Goal: Task Accomplishment & Management: Use online tool/utility

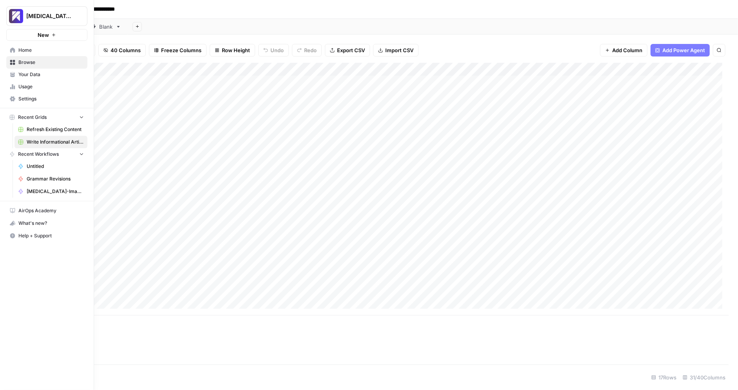
click at [51, 95] on span "Settings" at bounding box center [50, 98] width 65 height 7
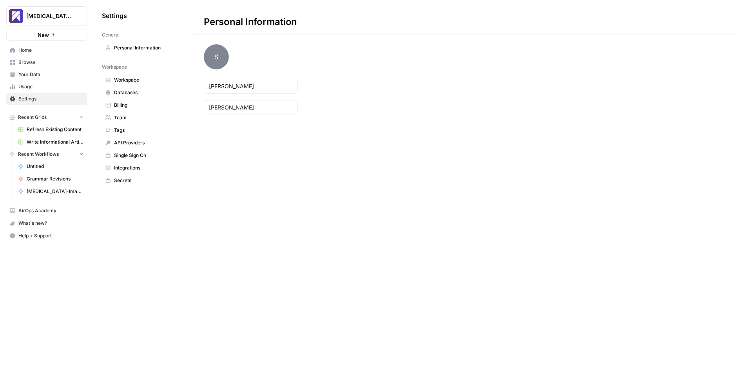
click at [146, 84] on link "Workspace" at bounding box center [141, 80] width 78 height 13
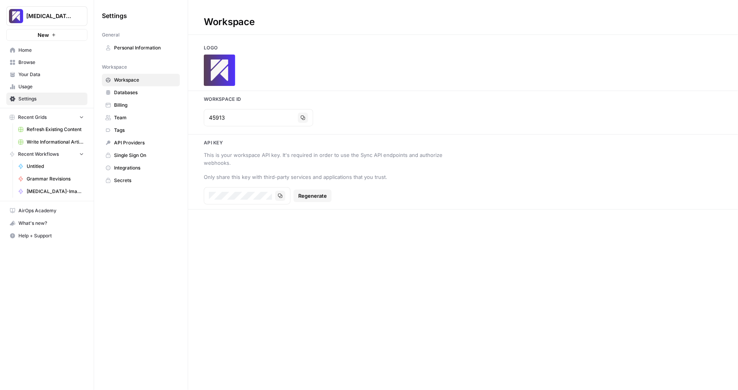
click at [143, 92] on span "Databases" at bounding box center [145, 92] width 62 height 7
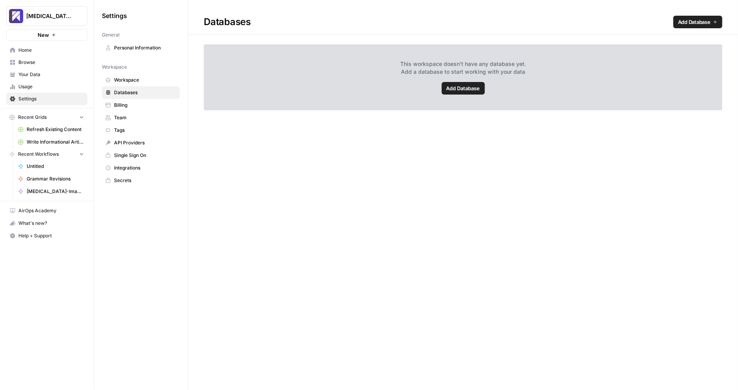
click at [143, 80] on span "Workspace" at bounding box center [145, 79] width 62 height 7
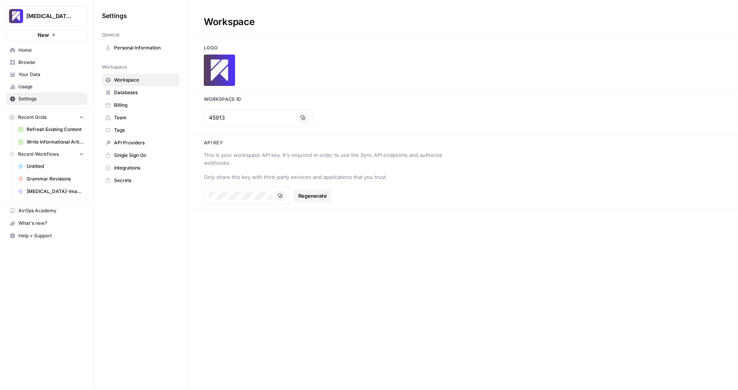
click at [135, 121] on link "Team" at bounding box center [141, 117] width 78 height 13
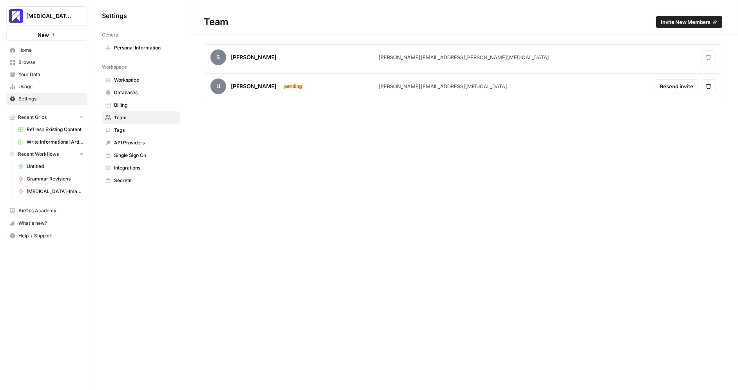
click at [667, 22] on span "Invite New Members" at bounding box center [686, 22] width 50 height 8
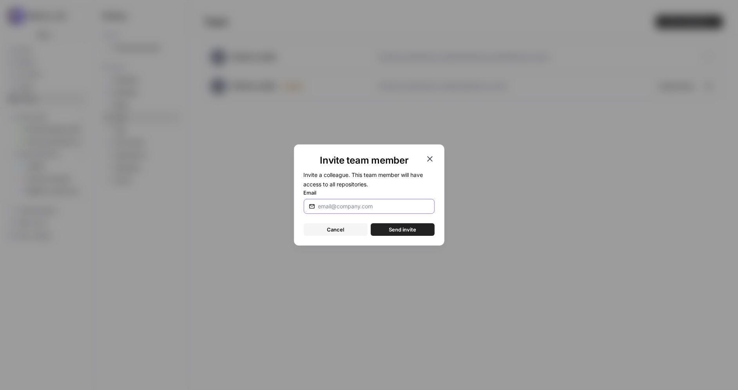
click at [361, 205] on input "Email" at bounding box center [373, 206] width 111 height 8
type input "n"
paste input "[PERSON_NAME][EMAIL_ADDRESS][MEDICAL_DATA]"
type input "[PERSON_NAME][EMAIL_ADDRESS][MEDICAL_DATA]"
click at [402, 230] on span "Send invite" at bounding box center [402, 229] width 27 height 8
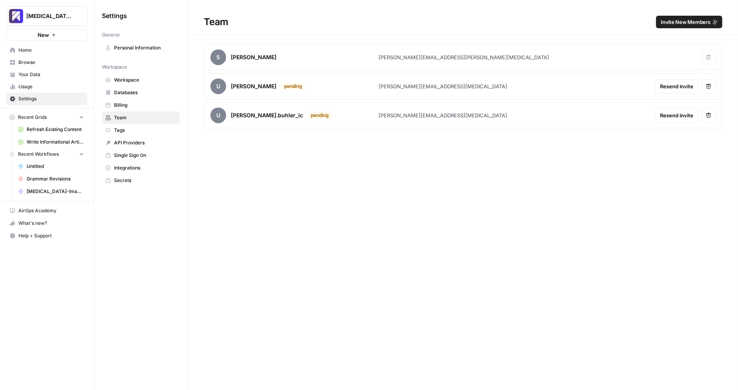
click at [287, 192] on div "Team Invite New Members S [PERSON_NAME] [PERSON_NAME][EMAIL_ADDRESS][PERSON_NAM…" at bounding box center [463, 195] width 550 height 390
click at [50, 169] on link "Untitled" at bounding box center [51, 166] width 73 height 13
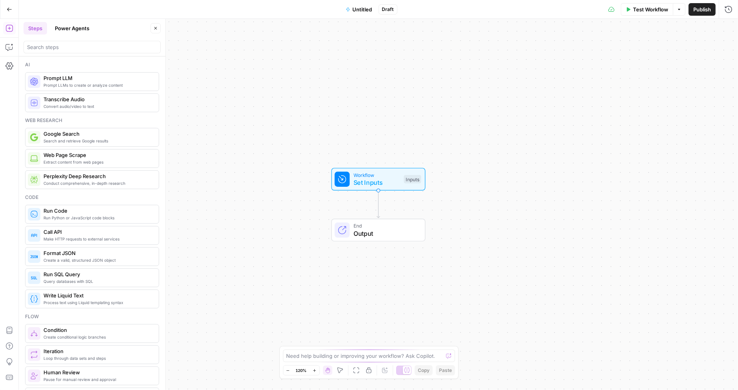
click at [8, 8] on icon "button" at bounding box center [9, 9] width 5 height 5
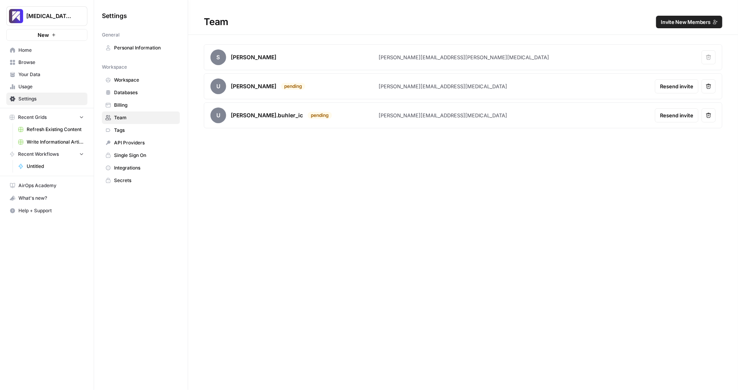
click at [51, 128] on span "Refresh Existing Content" at bounding box center [55, 129] width 57 height 7
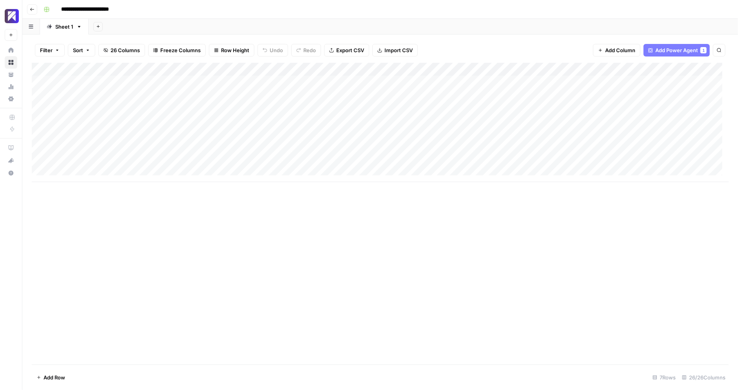
click at [403, 96] on div "Add Column" at bounding box center [380, 122] width 697 height 119
click at [461, 95] on div "Add Column" at bounding box center [380, 122] width 697 height 119
click at [470, 128] on div "Add Column" at bounding box center [380, 122] width 697 height 119
click at [475, 155] on div "Add Column" at bounding box center [380, 122] width 697 height 119
click at [550, 116] on div "Add Column" at bounding box center [380, 122] width 697 height 119
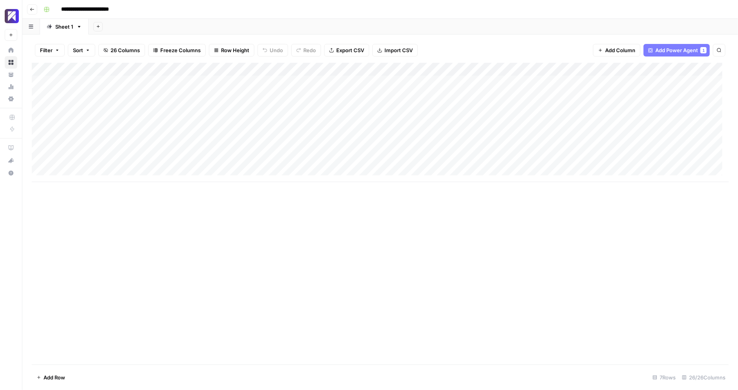
scroll to position [6, 0]
click at [560, 155] on div "Add Column" at bounding box center [380, 122] width 697 height 119
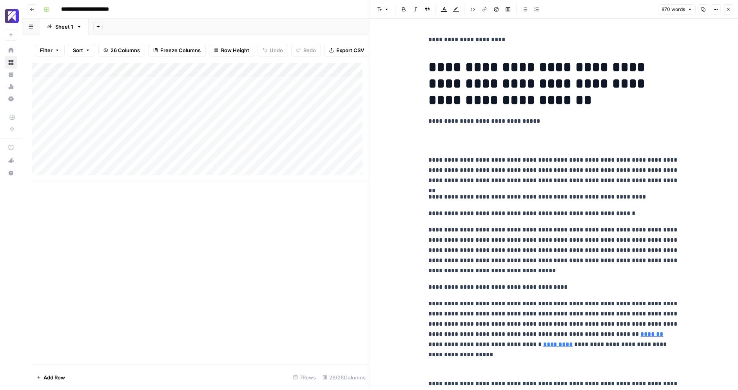
click at [726, 7] on button "Close" at bounding box center [728, 9] width 10 height 10
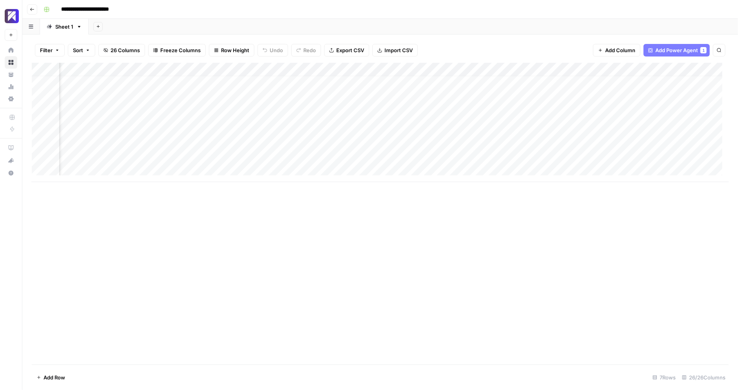
scroll to position [6, 1461]
click at [279, 155] on div "Add Column" at bounding box center [380, 122] width 697 height 119
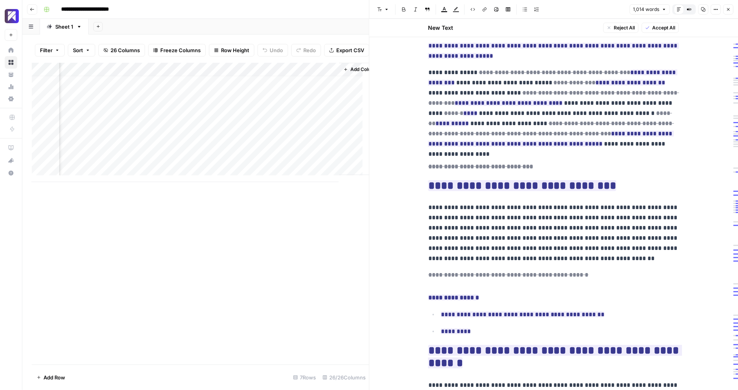
scroll to position [6, 1984]
click at [310, 161] on div "Add Column" at bounding box center [201, 122] width 338 height 119
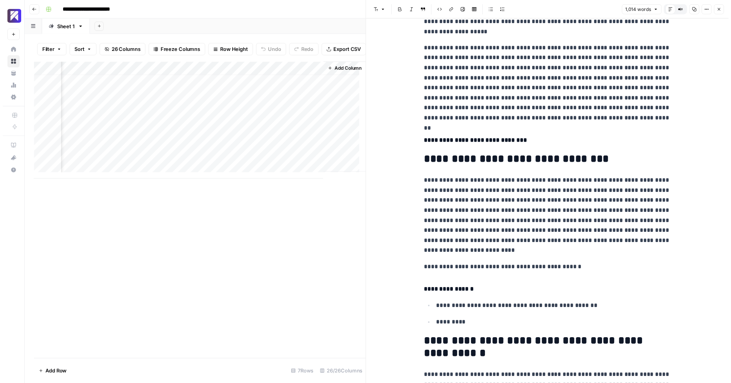
scroll to position [1379, 0]
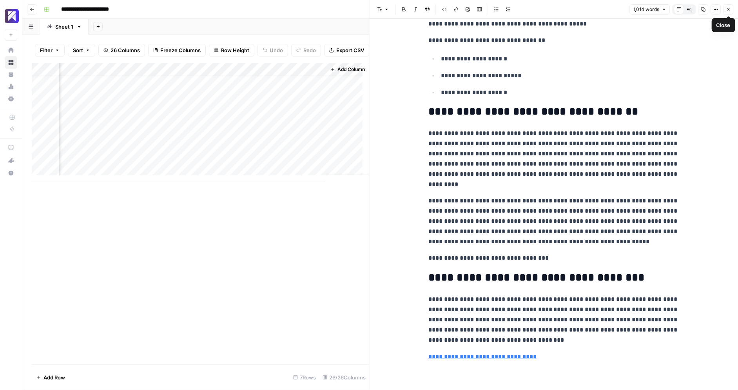
click at [732, 10] on button "Close" at bounding box center [728, 9] width 10 height 10
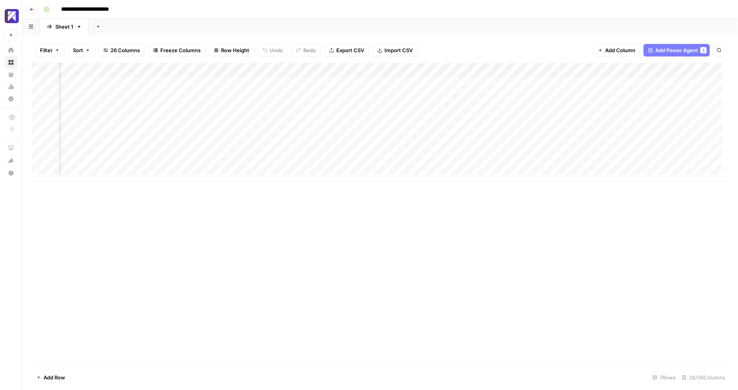
scroll to position [6, 1259]
click at [483, 156] on div "Add Column" at bounding box center [380, 122] width 697 height 119
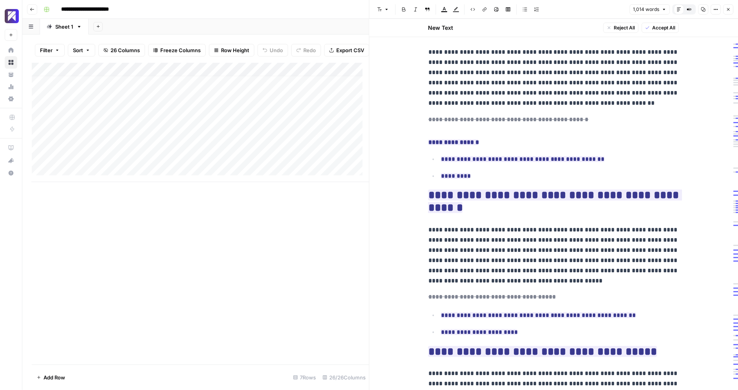
scroll to position [6, 0]
click at [300, 77] on div "Add Column" at bounding box center [201, 122] width 338 height 119
click at [327, 150] on span "Fork Power Agent" at bounding box center [334, 153] width 69 height 8
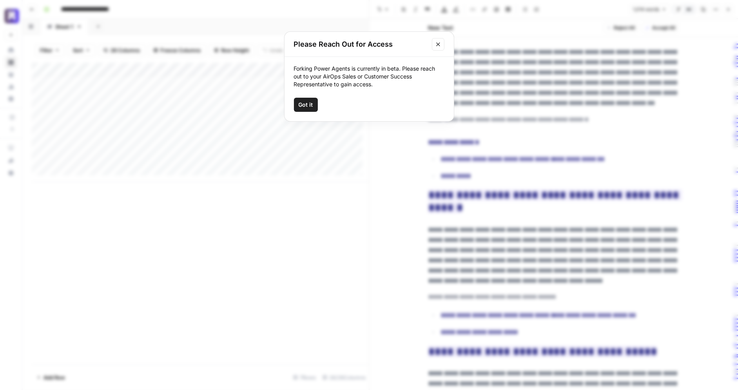
click at [311, 109] on button "Got it" at bounding box center [306, 105] width 24 height 14
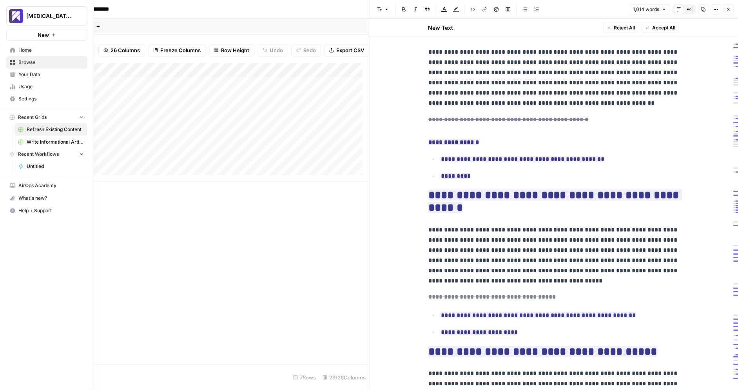
click at [44, 140] on span "Write Informational Article" at bounding box center [55, 141] width 57 height 7
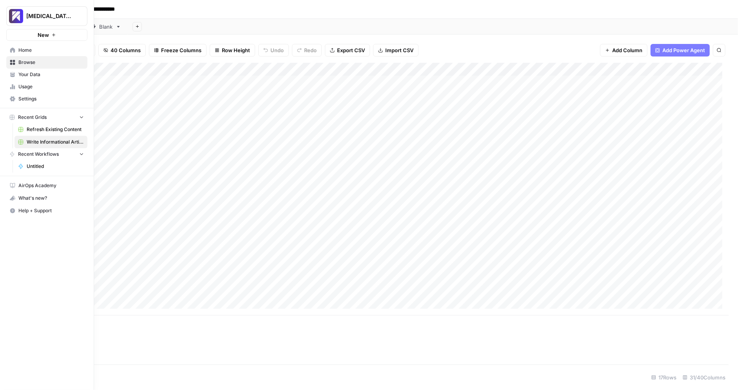
click at [50, 127] on span "Refresh Existing Content" at bounding box center [55, 129] width 57 height 7
click at [47, 141] on span "Write Informational Article" at bounding box center [55, 141] width 57 height 7
click at [42, 36] on span "New" at bounding box center [43, 35] width 11 height 8
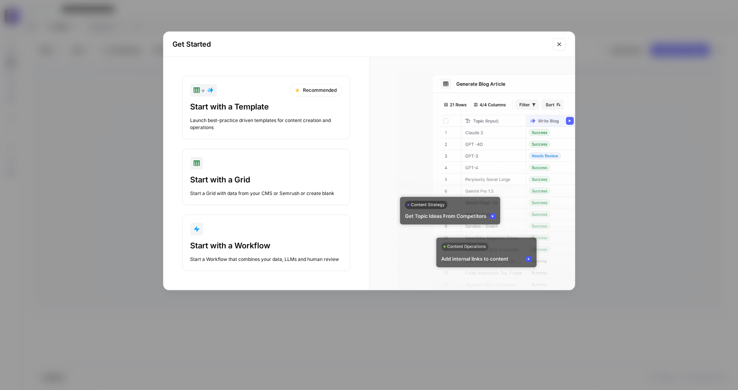
click at [267, 126] on div "Launch best-practice driven templates for content creation and operations" at bounding box center [267, 124] width 152 height 14
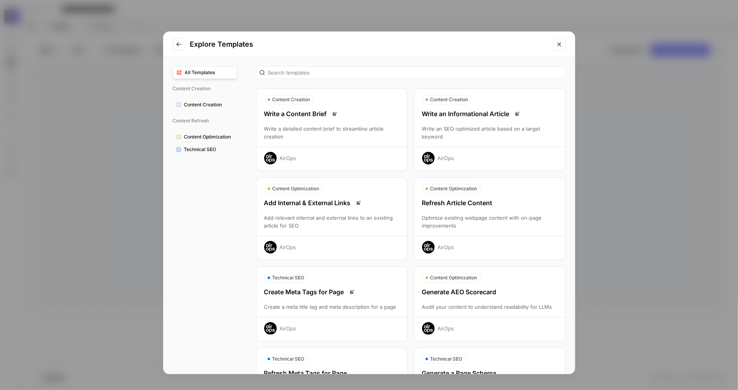
click at [205, 133] on span "Content Optimization" at bounding box center [208, 136] width 49 height 7
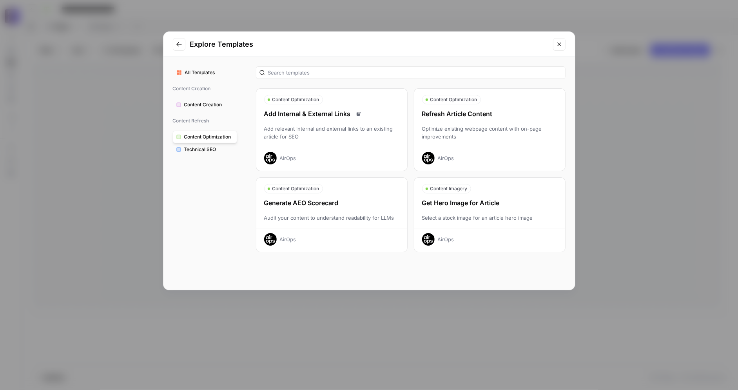
click at [519, 150] on div "AirOps" at bounding box center [489, 156] width 151 height 18
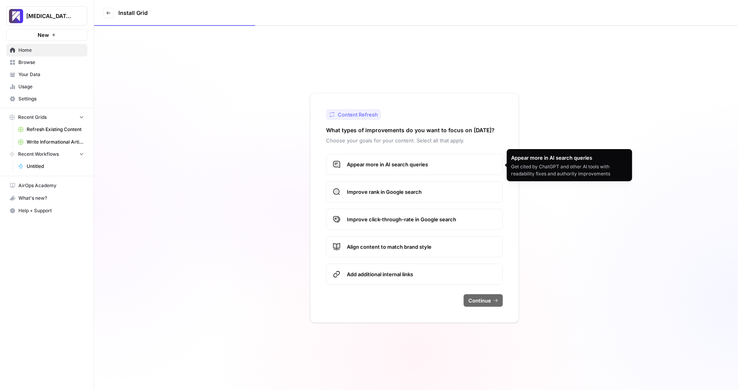
click at [440, 197] on label "Improve rank in Google search" at bounding box center [414, 191] width 177 height 21
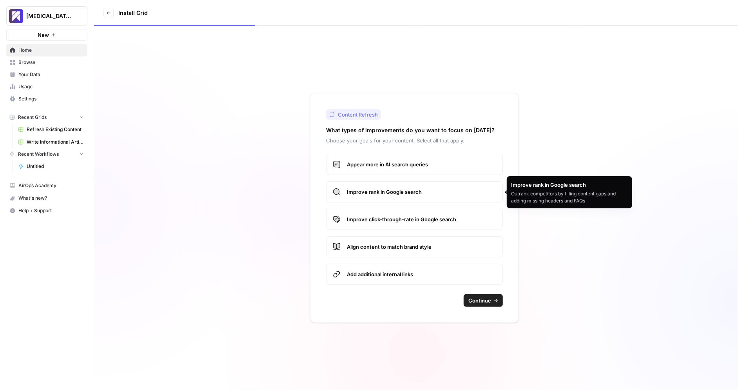
click at [457, 161] on span "Appear more in AI search queries" at bounding box center [421, 164] width 149 height 8
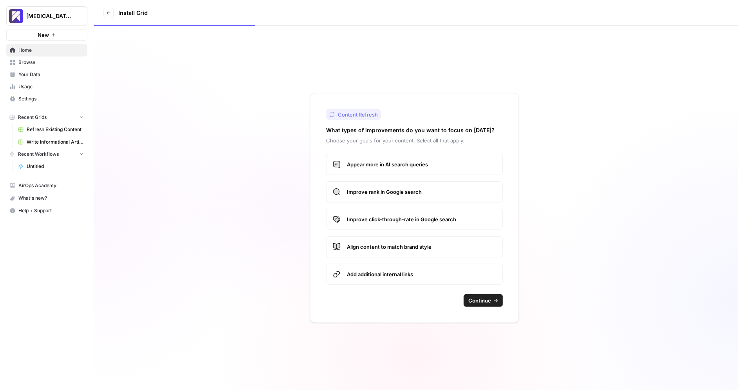
click at [481, 301] on span "Continue" at bounding box center [479, 300] width 23 height 8
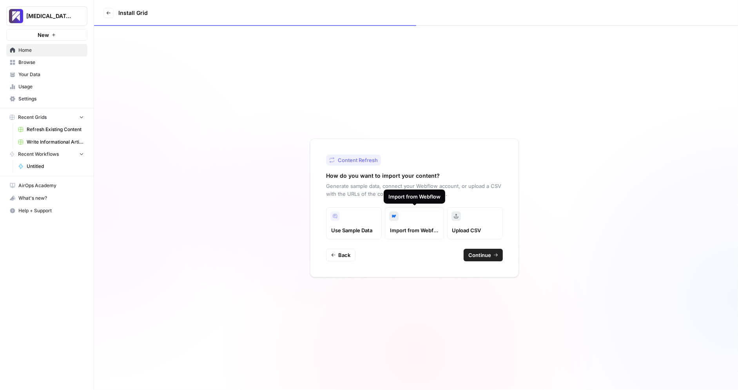
click at [434, 230] on span "Import from Webflow" at bounding box center [414, 230] width 49 height 8
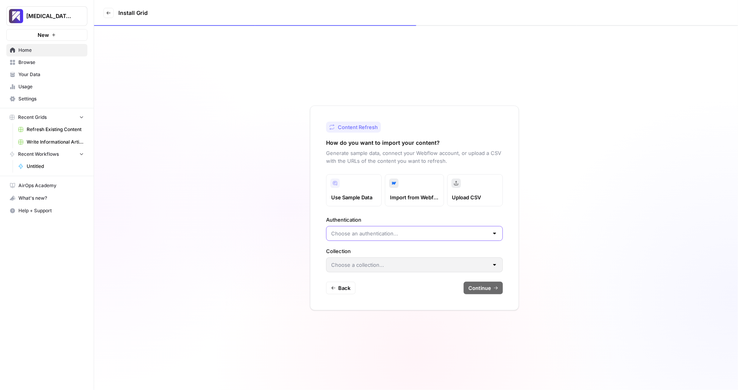
click at [428, 234] on input "Authentication" at bounding box center [409, 233] width 157 height 8
click at [358, 194] on span "Use Sample Data" at bounding box center [353, 197] width 45 height 8
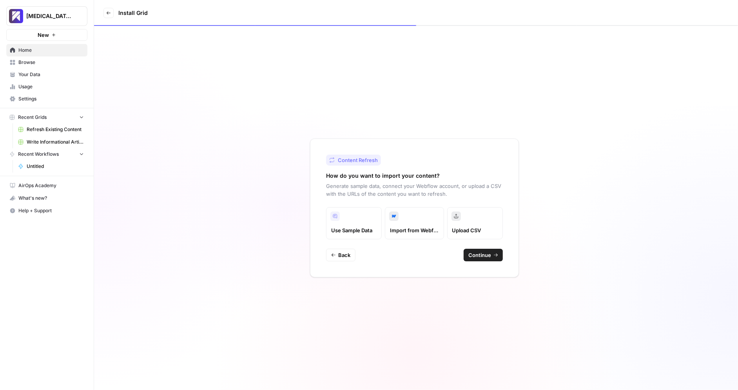
click at [481, 256] on span "Continue" at bounding box center [479, 255] width 23 height 8
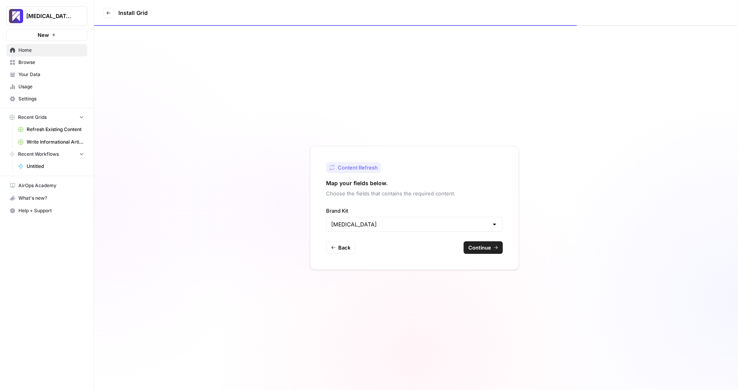
click at [493, 249] on button "Continue" at bounding box center [483, 247] width 39 height 13
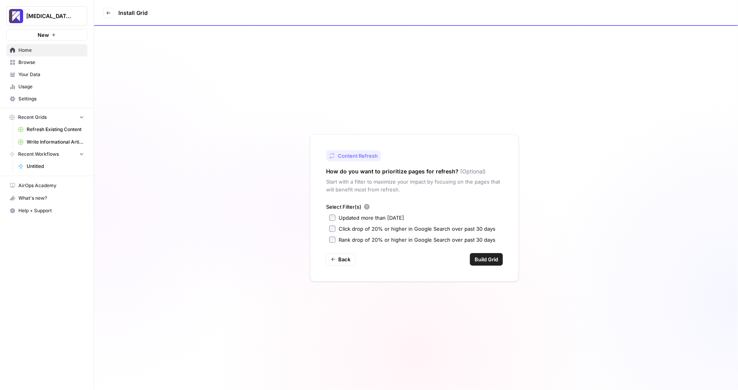
click at [344, 221] on div "Select Filter(s) Updated more than [DATE] Click drop of 20% or higher in Google…" at bounding box center [414, 223] width 177 height 41
click at [345, 215] on div "Updated more than [DATE]" at bounding box center [371, 218] width 65 height 8
click at [484, 261] on span "Build Grid" at bounding box center [487, 259] width 24 height 8
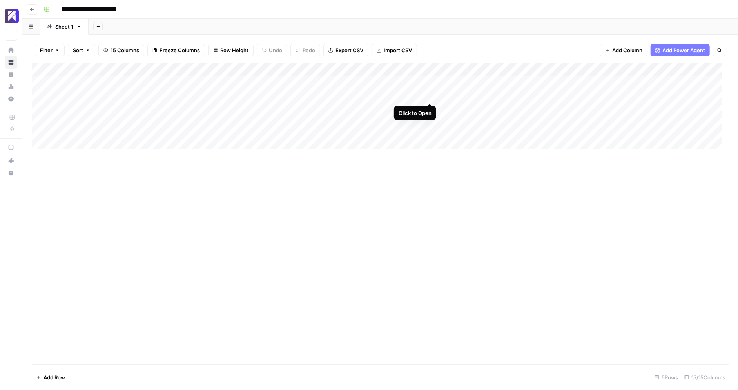
click at [432, 96] on div "Add Column" at bounding box center [380, 109] width 697 height 93
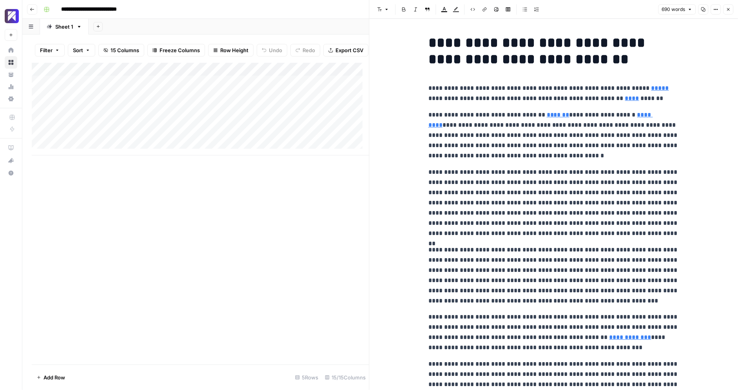
click at [731, 11] on button "Close" at bounding box center [728, 9] width 10 height 10
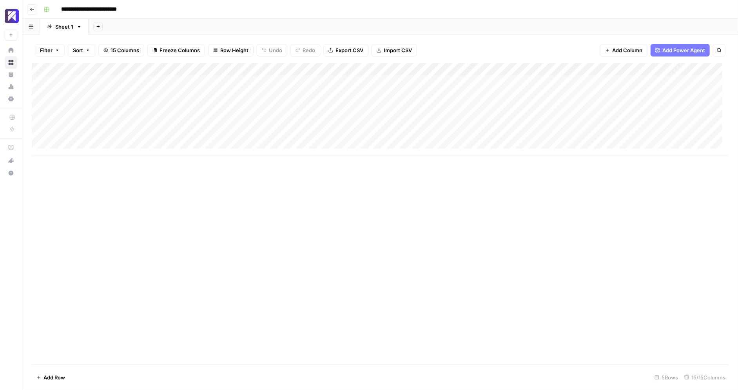
click at [544, 95] on div "Add Column" at bounding box center [380, 109] width 697 height 93
click at [425, 94] on div "Add Column" at bounding box center [380, 109] width 697 height 93
click at [123, 11] on input "**********" at bounding box center [98, 9] width 81 height 13
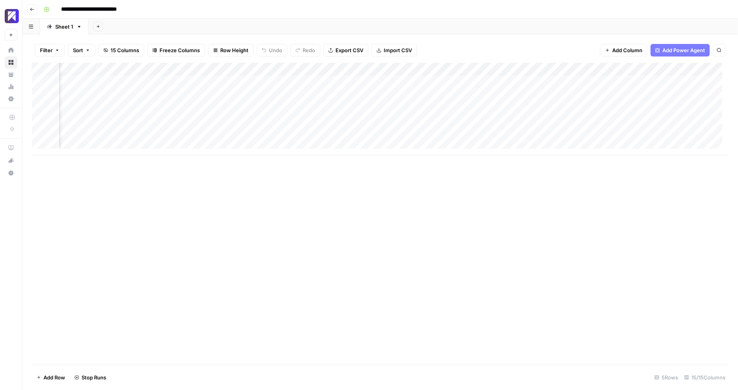
drag, startPoint x: 135, startPoint y: 9, endPoint x: 127, endPoint y: 11, distance: 8.8
click at [127, 11] on input "**********" at bounding box center [98, 9] width 81 height 13
type input "**********"
click at [277, 225] on div "Add Column" at bounding box center [380, 213] width 697 height 301
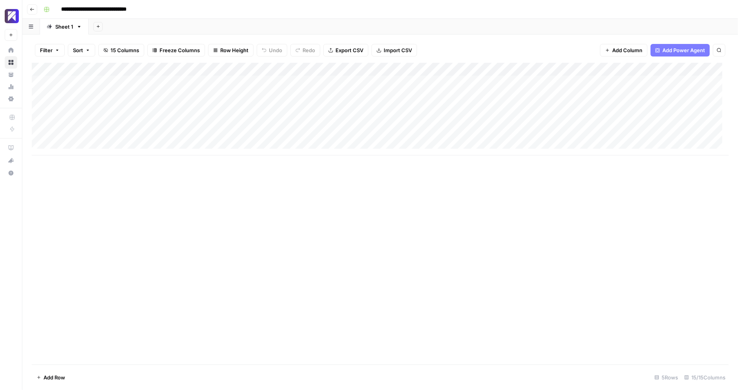
click at [136, 177] on div "Add Column" at bounding box center [380, 213] width 697 height 301
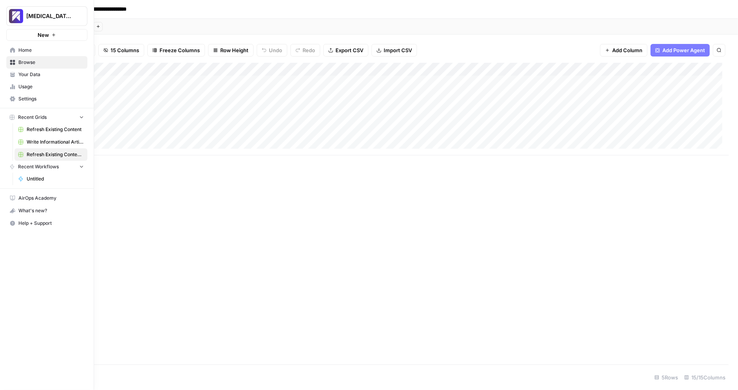
click at [53, 129] on span "Refresh Existing Content" at bounding box center [55, 129] width 57 height 7
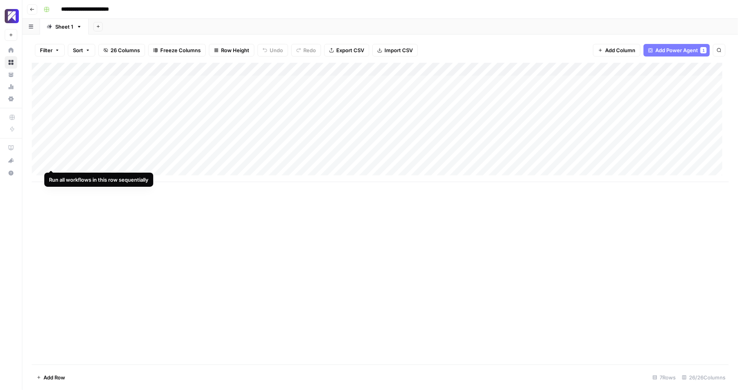
click at [49, 162] on div "Add Column" at bounding box center [380, 122] width 697 height 119
click at [61, 210] on div "Add Column" at bounding box center [380, 213] width 697 height 301
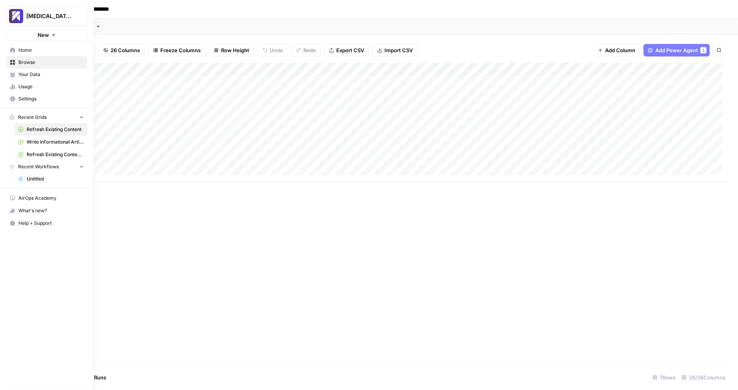
click at [19, 91] on link "Usage" at bounding box center [46, 86] width 81 height 13
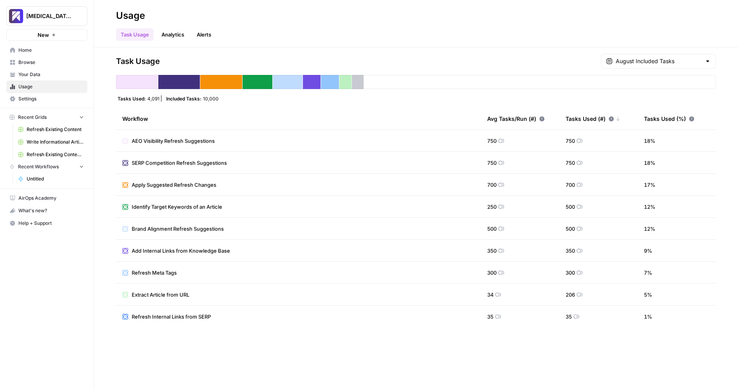
click at [30, 77] on span "Your Data" at bounding box center [50, 74] width 65 height 7
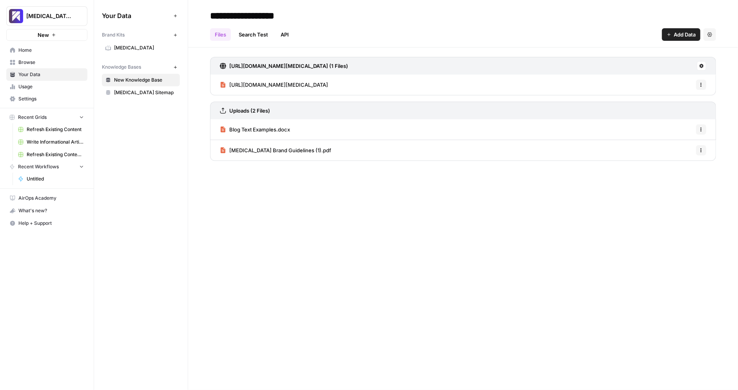
click at [30, 58] on link "Browse" at bounding box center [46, 62] width 81 height 13
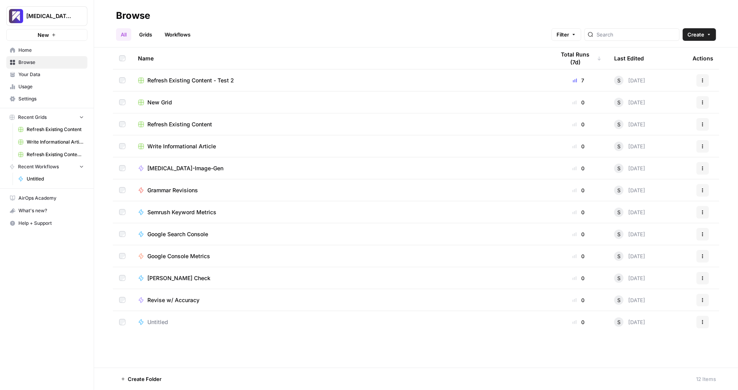
click at [36, 51] on span "Home" at bounding box center [50, 50] width 65 height 7
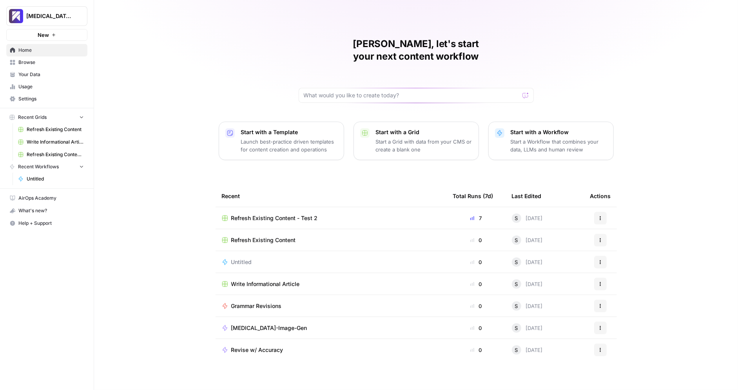
click at [188, 118] on div "[PERSON_NAME], let's start your next content workflow Start with a Template Lau…" at bounding box center [416, 195] width 644 height 390
click at [227, 99] on div "[PERSON_NAME], let's start your next content workflow Start with a Template Lau…" at bounding box center [416, 195] width 644 height 390
click at [229, 53] on div "[PERSON_NAME], let's start your next content workflow Start with a Template Lau…" at bounding box center [416, 195] width 644 height 390
click at [46, 127] on span "Refresh Existing Content" at bounding box center [55, 129] width 57 height 7
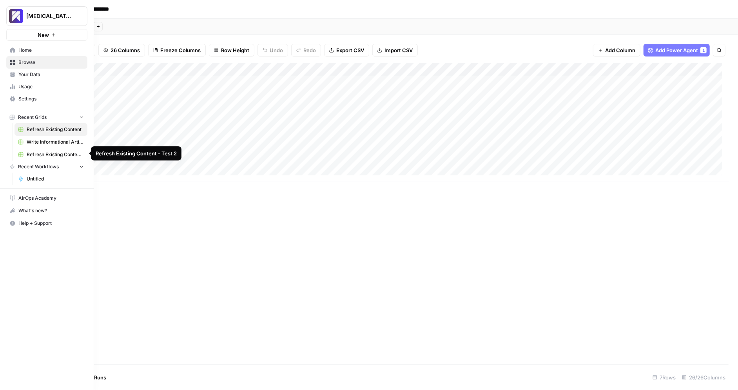
click at [47, 154] on span "Refresh Existing Content - Test 2" at bounding box center [55, 154] width 57 height 7
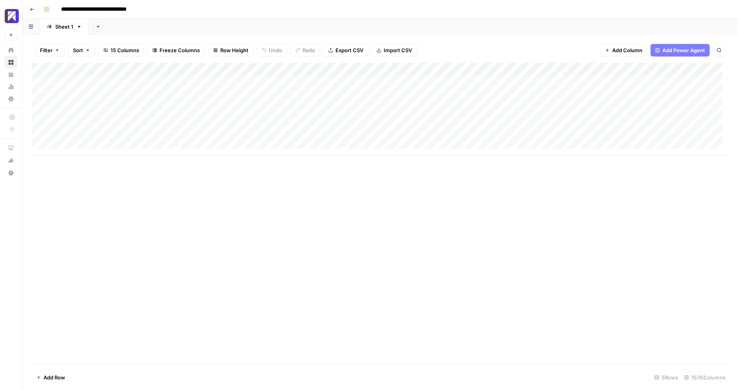
click at [105, 195] on div "Add Column" at bounding box center [380, 213] width 697 height 301
